Goal: Task Accomplishment & Management: Manage account settings

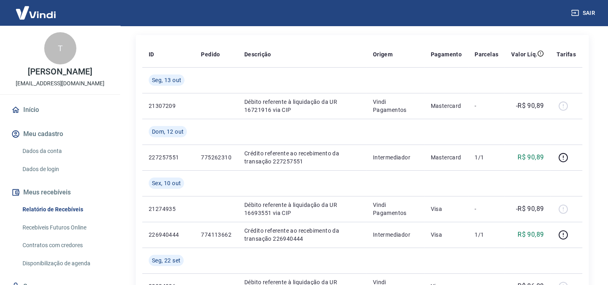
scroll to position [96, 0]
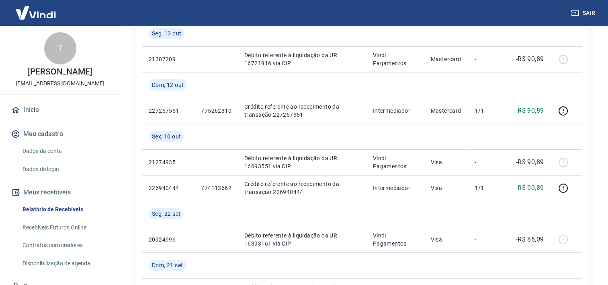
scroll to position [145, 0]
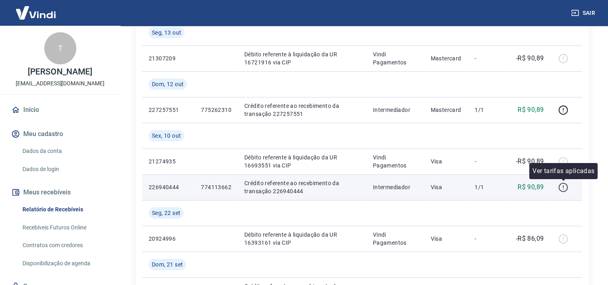
click at [563, 190] on icon "button" at bounding box center [563, 187] width 10 height 10
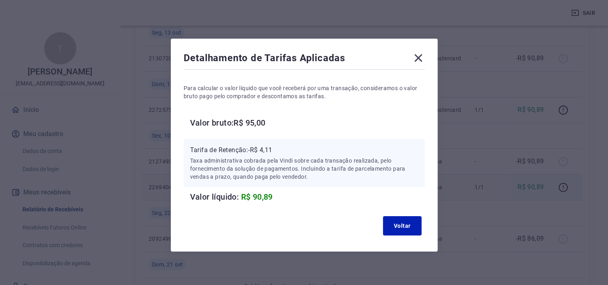
click at [418, 59] on icon at bounding box center [418, 57] width 13 height 13
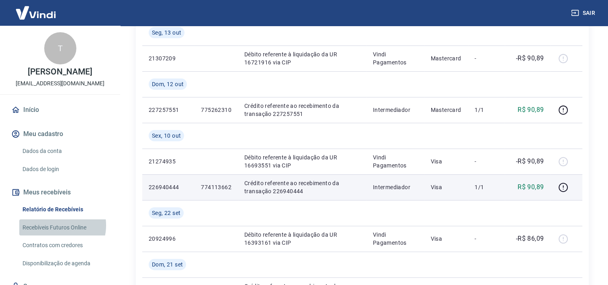
click at [55, 225] on link "Recebíveis Futuros Online" at bounding box center [64, 227] width 91 height 16
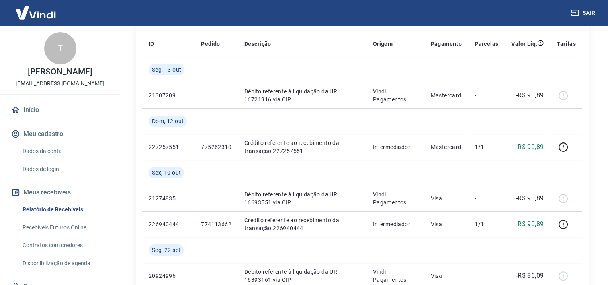
scroll to position [113, 0]
